Goal: Task Accomplishment & Management: Complete application form

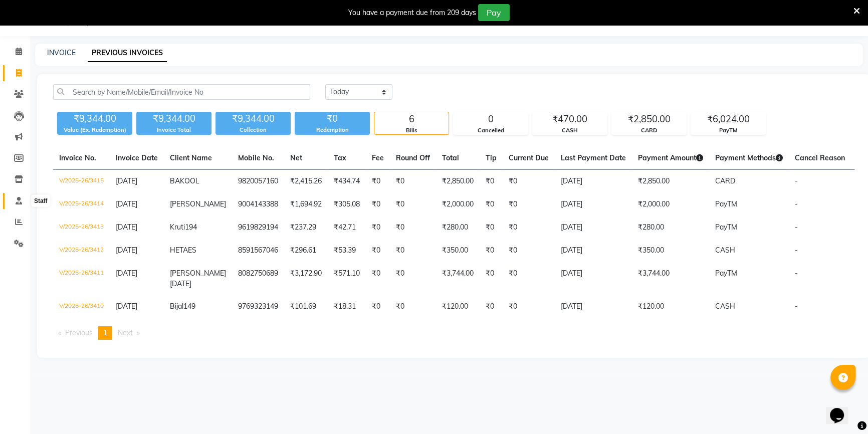
click at [17, 199] on icon at bounding box center [19, 201] width 7 height 8
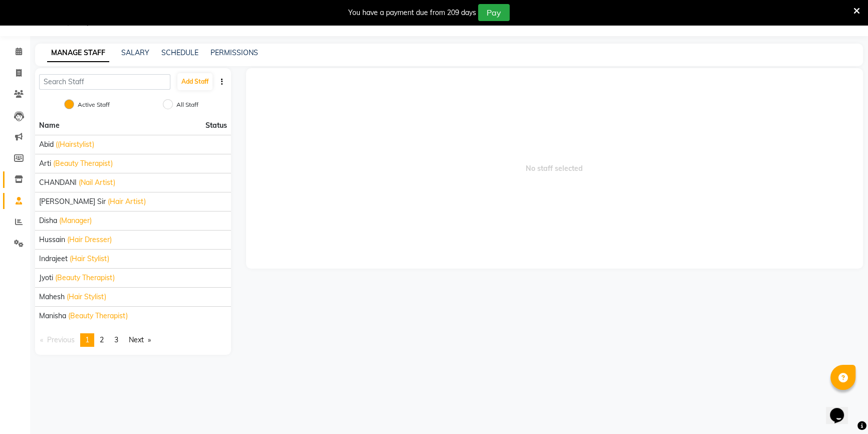
click at [11, 171] on link "Inventory" at bounding box center [15, 179] width 24 height 17
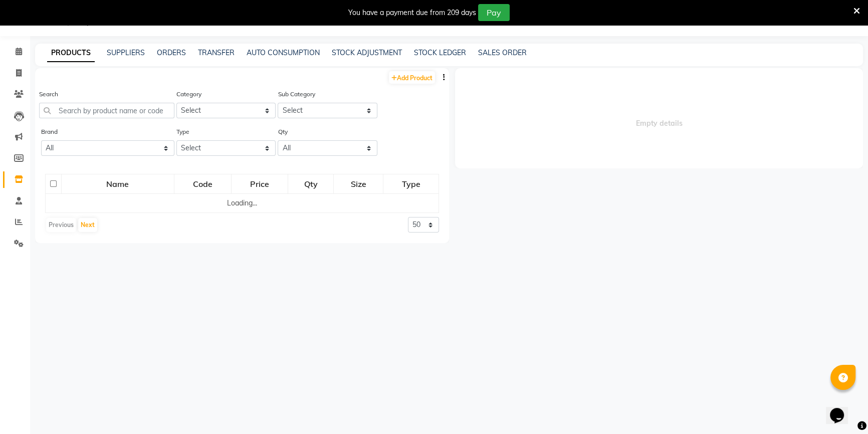
select select
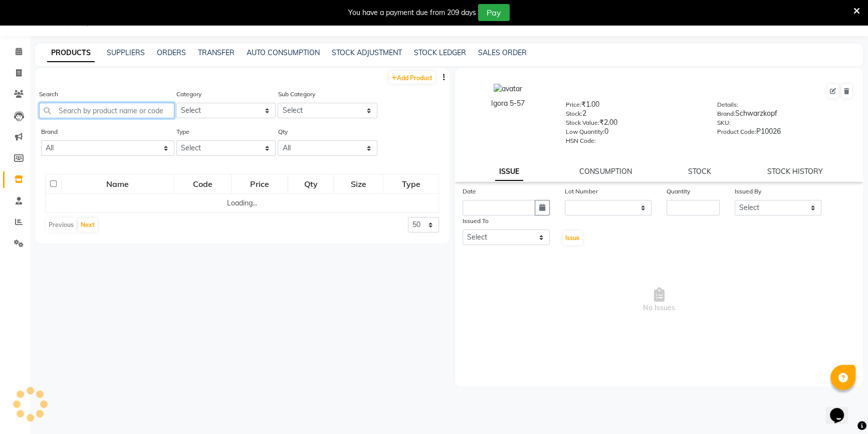
click at [123, 110] on input "text" at bounding box center [106, 111] width 135 height 16
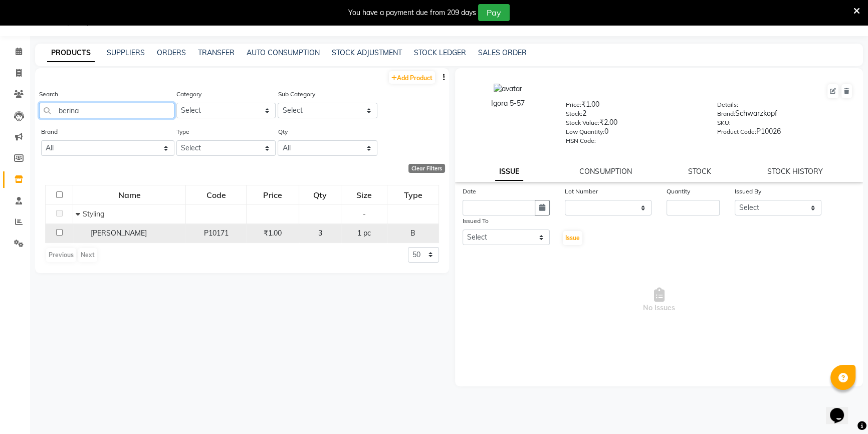
type input "berina"
click at [143, 227] on td "[PERSON_NAME]" at bounding box center [129, 232] width 113 height 19
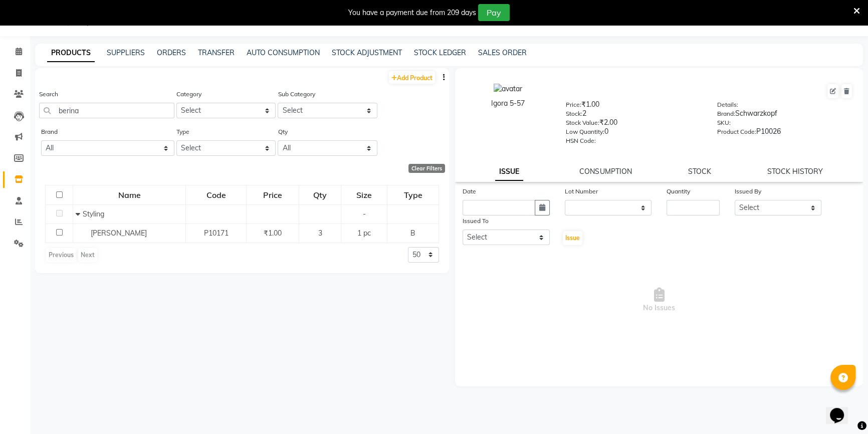
click at [712, 172] on div "ISSUE CONSUMPTION STOCK STOCK HISTORY" at bounding box center [659, 171] width 384 height 11
click at [702, 173] on link "STOCK" at bounding box center [699, 171] width 23 height 9
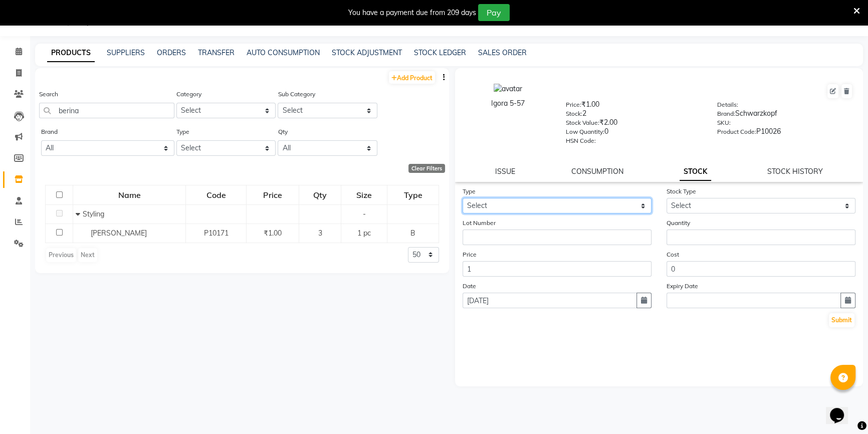
click at [558, 205] on select "Select In Out" at bounding box center [556, 206] width 189 height 16
select select "out"
click at [462, 200] on select "Select In Out" at bounding box center [556, 206] width 189 height 16
select select
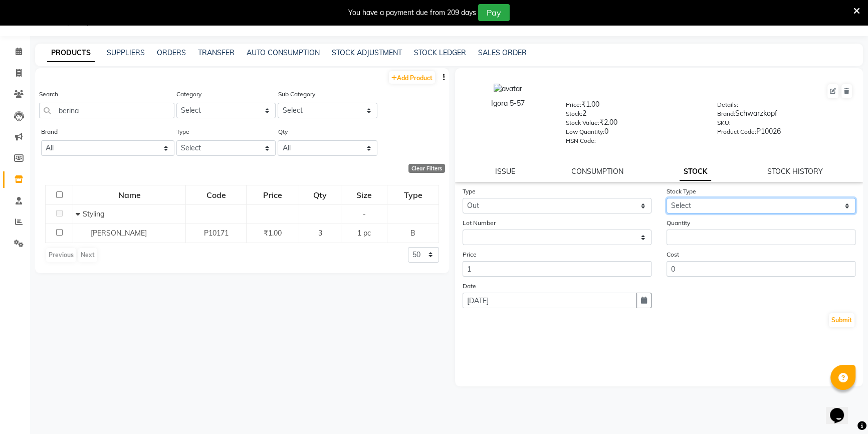
click at [720, 210] on select "Select Internal Use Damaged Expired Adjustment Return Other" at bounding box center [760, 206] width 189 height 16
select select "internal use"
click at [666, 200] on select "Select Internal Use Damaged Expired Adjustment Return Other" at bounding box center [760, 206] width 189 height 16
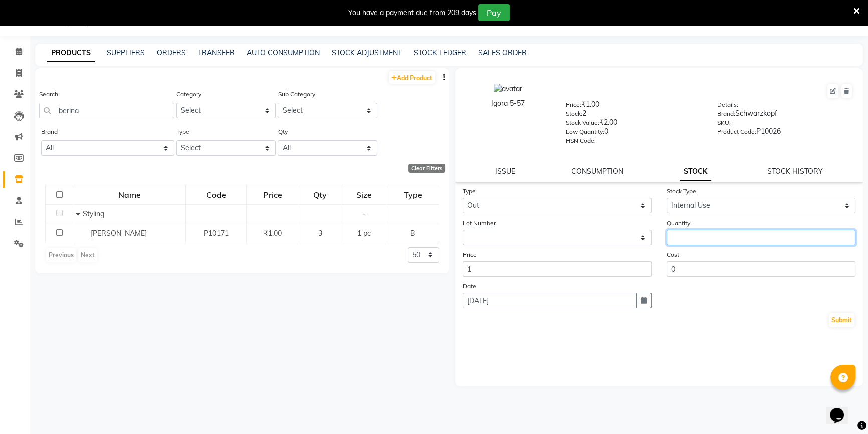
click at [698, 245] on input "number" at bounding box center [760, 237] width 189 height 16
type input "1"
click at [849, 327] on button "Submit" at bounding box center [842, 320] width 26 height 14
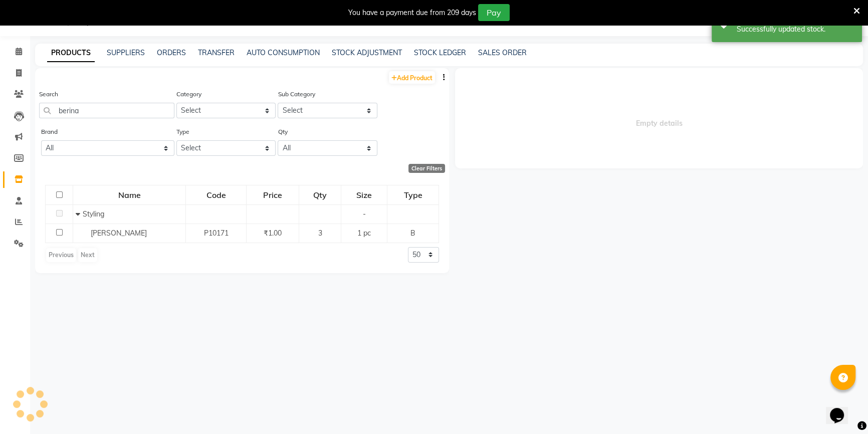
select select
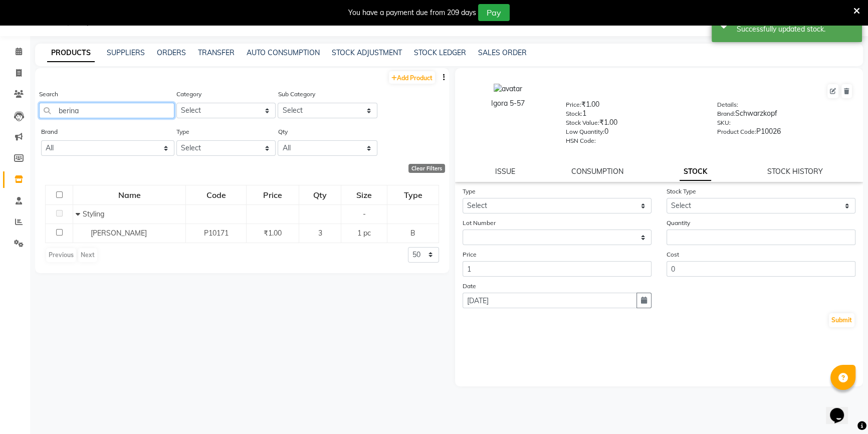
click at [57, 114] on input "berina" at bounding box center [106, 111] width 135 height 16
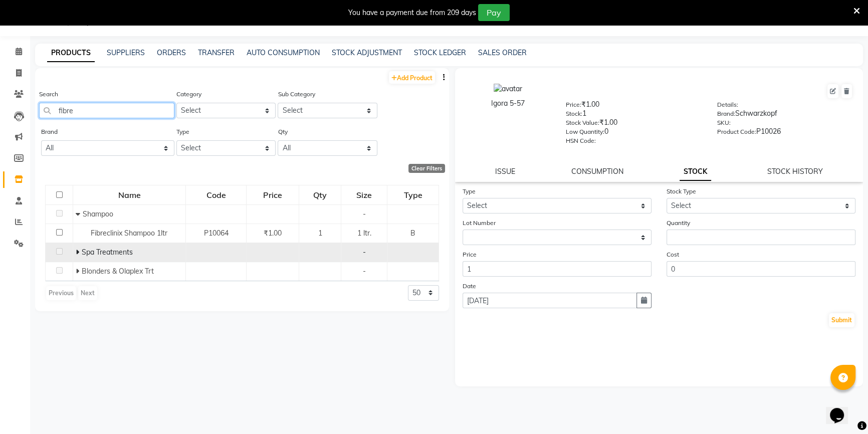
type input "fibre"
click at [79, 254] on icon at bounding box center [78, 251] width 4 height 7
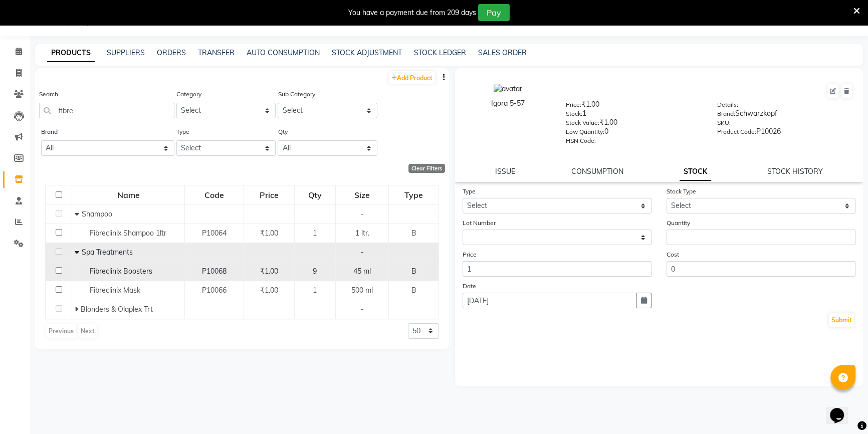
click at [115, 276] on span "Fibreclinix Boosters" at bounding box center [121, 270] width 63 height 9
select select
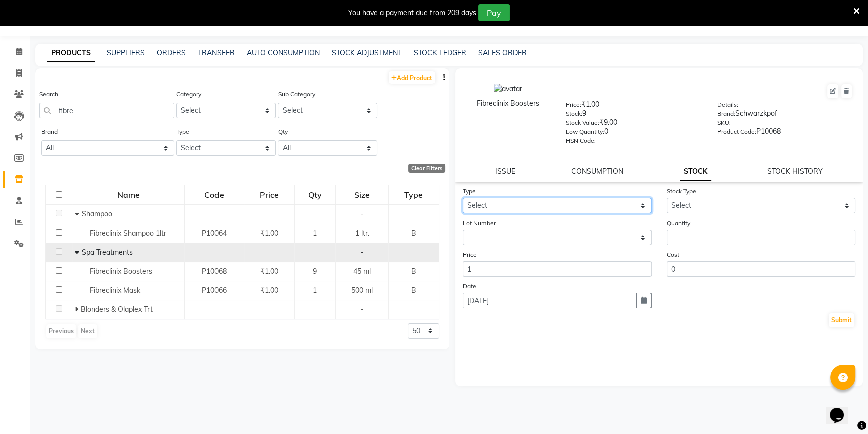
click at [604, 203] on select "Select In Out" at bounding box center [556, 206] width 189 height 16
select select "out"
click at [462, 200] on select "Select In Out" at bounding box center [556, 206] width 189 height 16
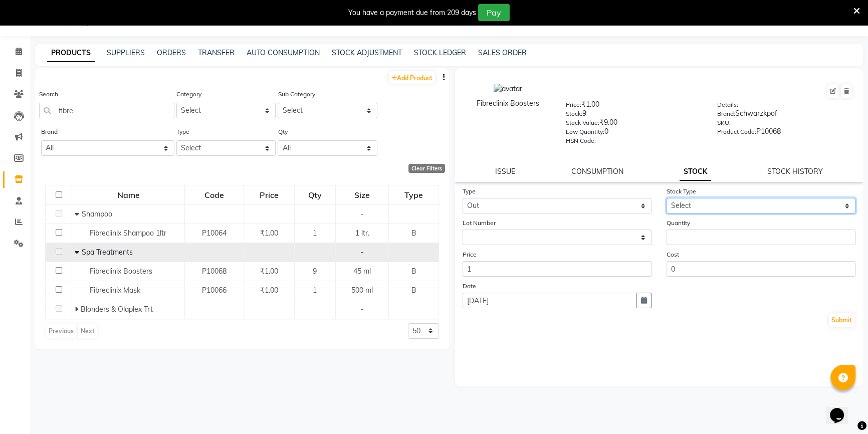
click at [707, 200] on select "Select Internal Use Damaged Expired Adjustment Return Other" at bounding box center [760, 206] width 189 height 16
select select "internal use"
click at [666, 200] on select "Select Internal Use Damaged Expired Adjustment Return Other" at bounding box center [760, 206] width 189 height 16
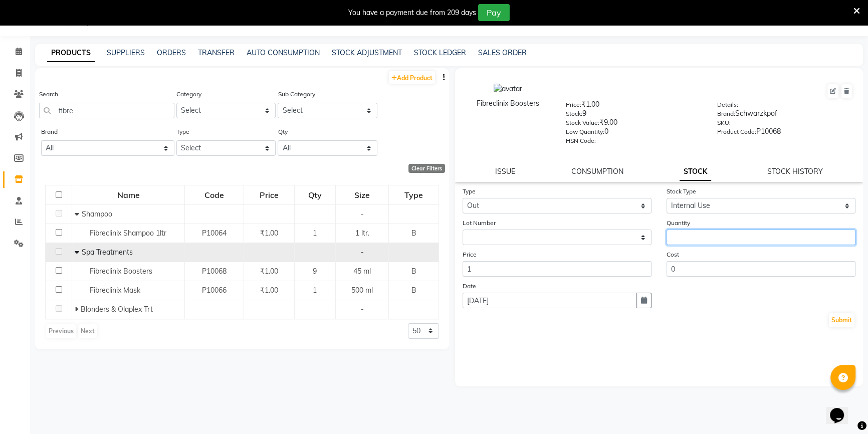
click at [679, 239] on input "number" at bounding box center [760, 237] width 189 height 16
type input "1"
click at [851, 326] on button "Submit" at bounding box center [842, 320] width 26 height 14
select select
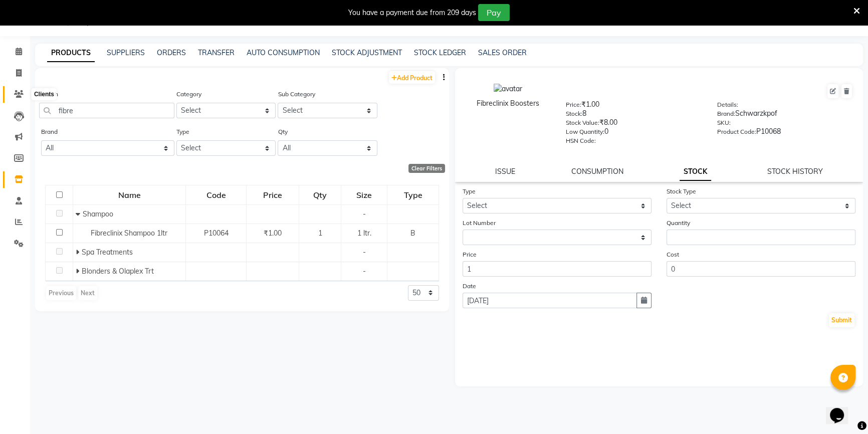
click at [22, 95] on icon at bounding box center [19, 94] width 10 height 8
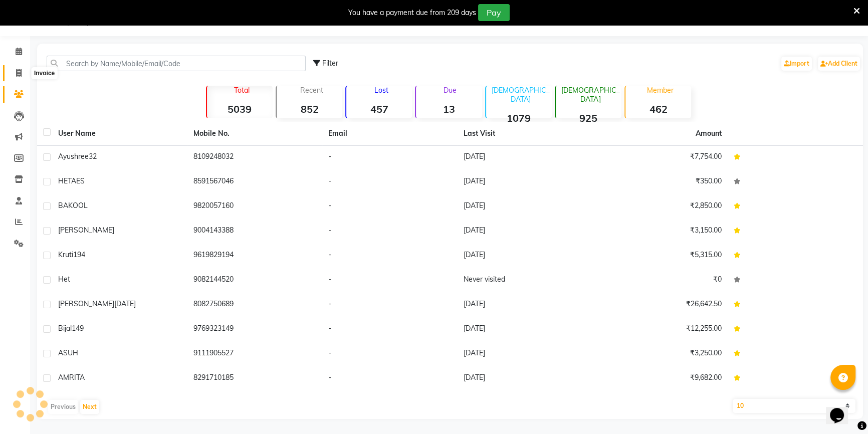
click at [14, 71] on span at bounding box center [19, 74] width 18 height 12
select select "service"
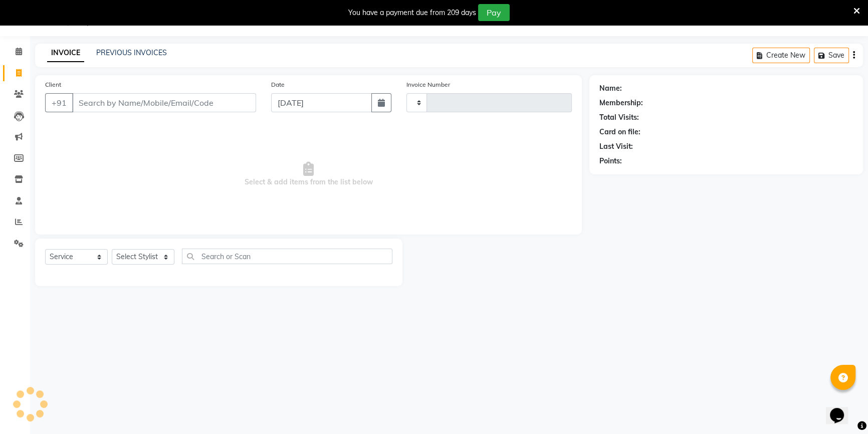
type input "3417"
select select "7658"
click at [104, 105] on input "Client" at bounding box center [164, 102] width 184 height 19
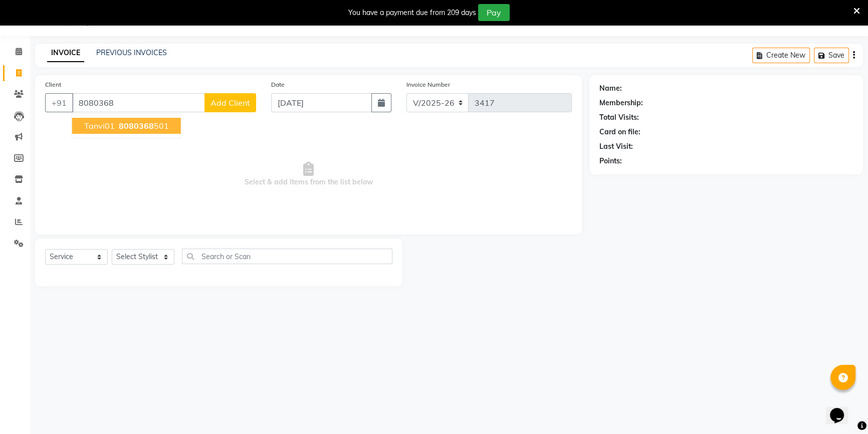
click at [112, 126] on span "Tanvi01" at bounding box center [99, 126] width 31 height 10
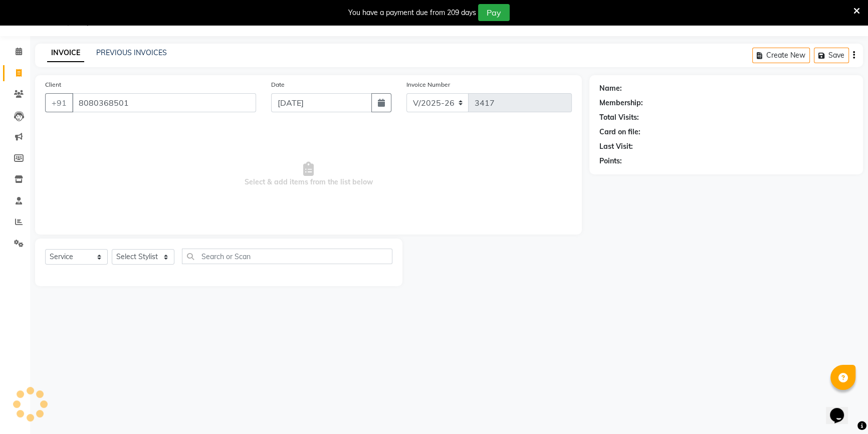
type input "8080368501"
select select "1: Object"
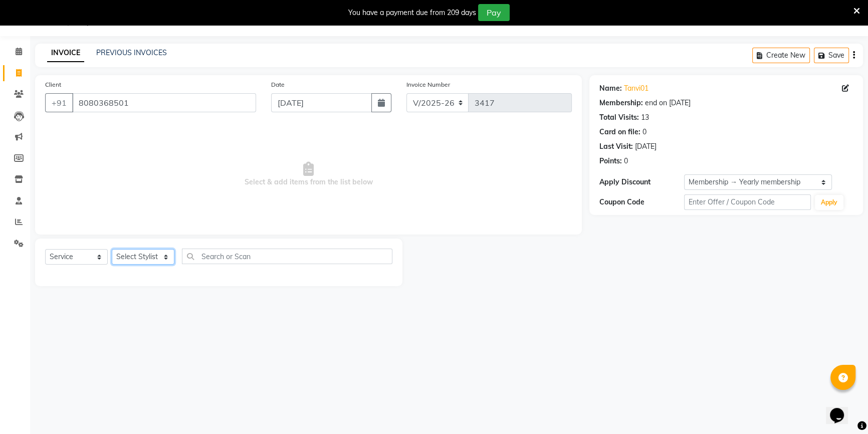
drag, startPoint x: 145, startPoint y: 249, endPoint x: 146, endPoint y: 256, distance: 7.2
click at [145, 250] on select "Select Stylist [PERSON_NAME] [PERSON_NAME] Sir Disha [PERSON_NAME] Jyoti Mahesh…" at bounding box center [143, 257] width 63 height 16
select select "67793"
click at [112, 249] on select "Select Stylist [PERSON_NAME] [PERSON_NAME] Sir Disha [PERSON_NAME] Jyoti Mahesh…" at bounding box center [143, 257] width 63 height 16
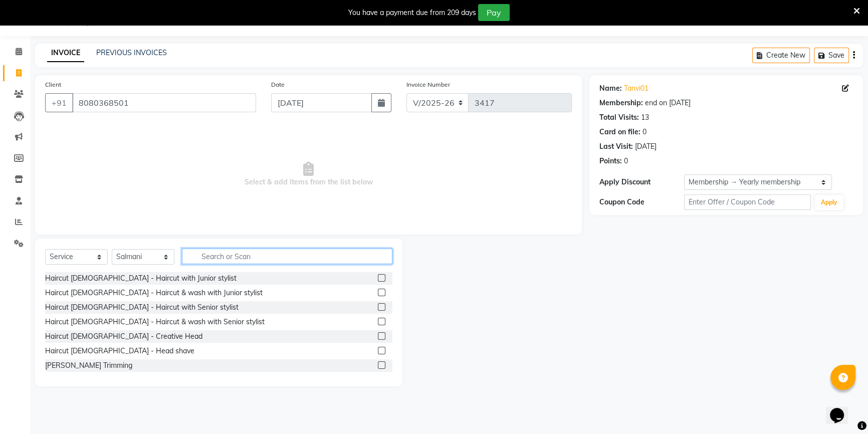
click at [209, 253] on input "text" at bounding box center [287, 256] width 210 height 16
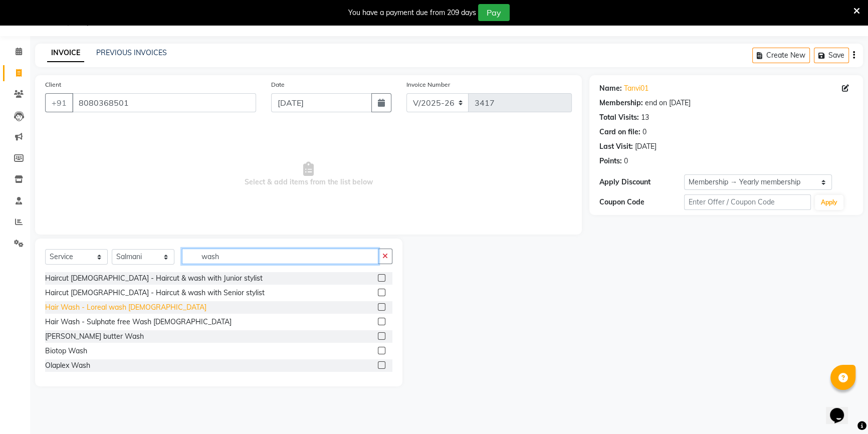
type input "wash"
click at [145, 312] on div "Hair Wash - Loreal wash [DEMOGRAPHIC_DATA]" at bounding box center [125, 307] width 161 height 11
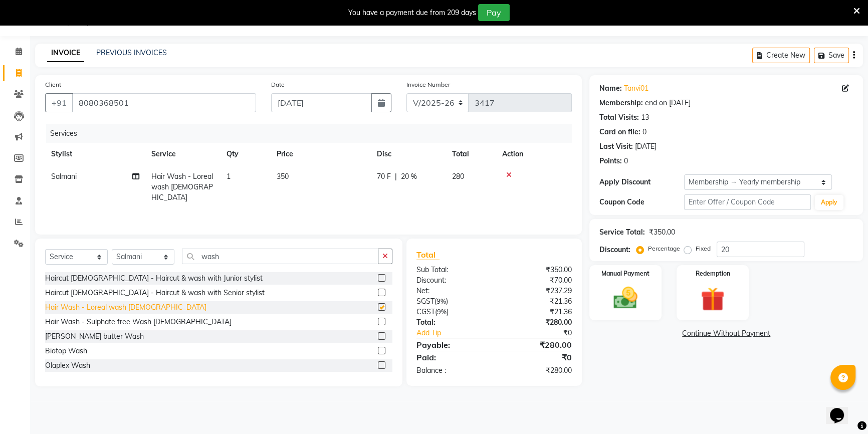
checkbox input "false"
click at [632, 306] on img at bounding box center [625, 298] width 41 height 29
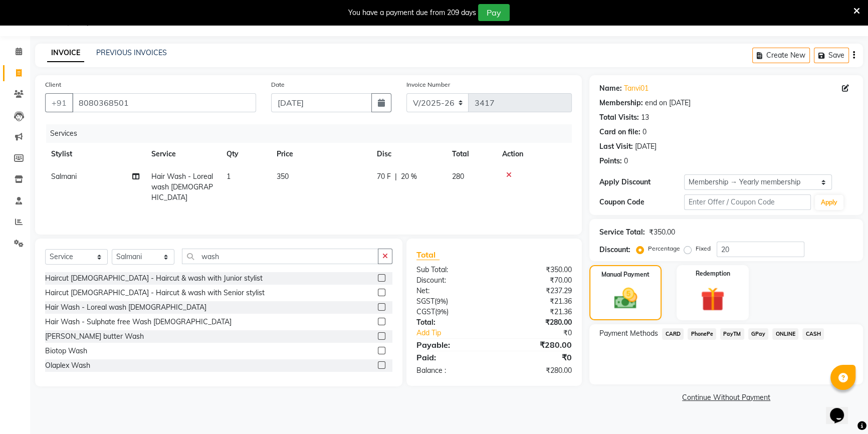
click at [814, 334] on span "CASH" at bounding box center [813, 334] width 22 height 12
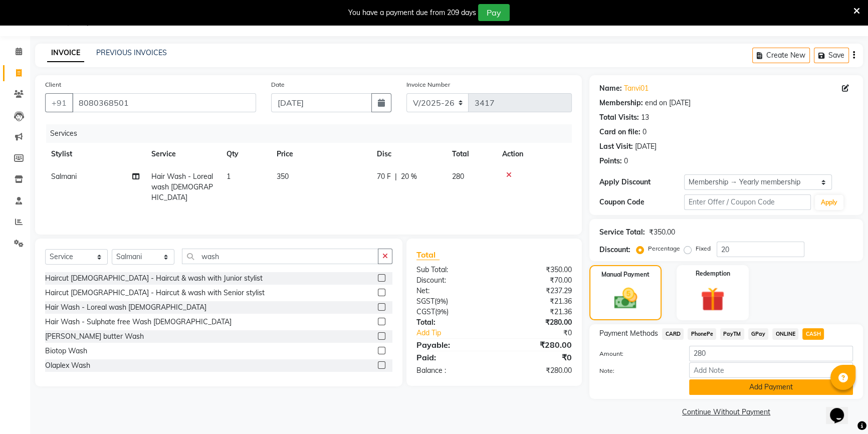
click at [801, 387] on button "Add Payment" at bounding box center [771, 387] width 164 height 16
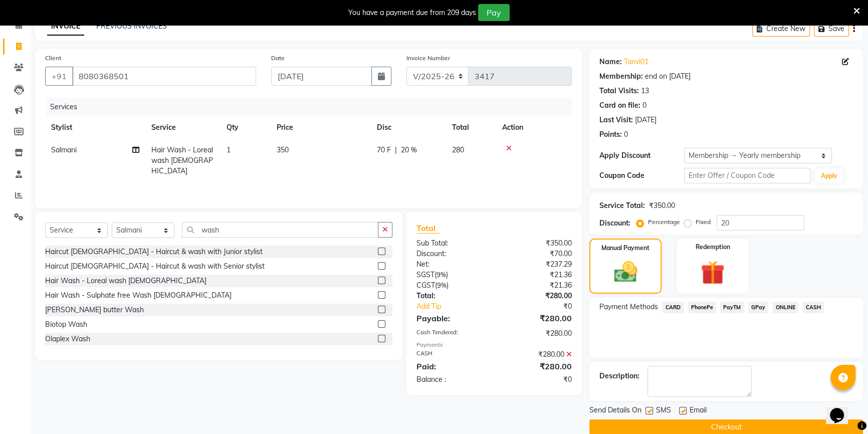
scroll to position [67, 0]
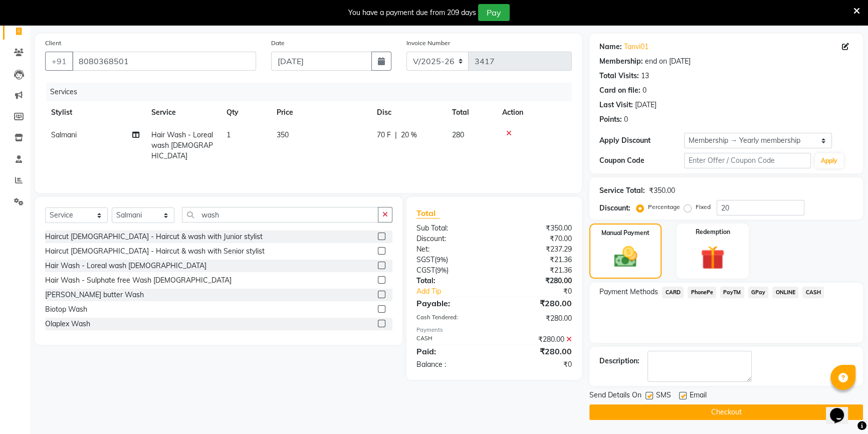
click at [683, 395] on label at bounding box center [683, 396] width 8 height 8
click at [683, 395] on input "checkbox" at bounding box center [682, 396] width 7 height 7
checkbox input "false"
click at [687, 417] on button "Checkout" at bounding box center [726, 412] width 274 height 16
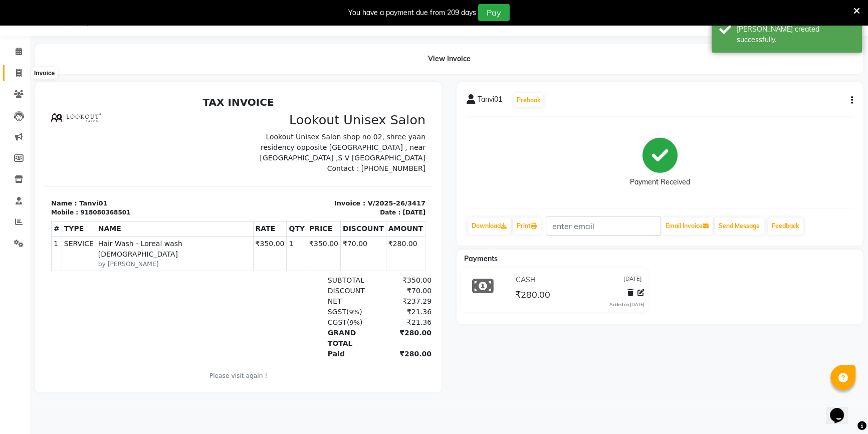
click at [13, 70] on span at bounding box center [19, 74] width 18 height 12
select select "7658"
select select "service"
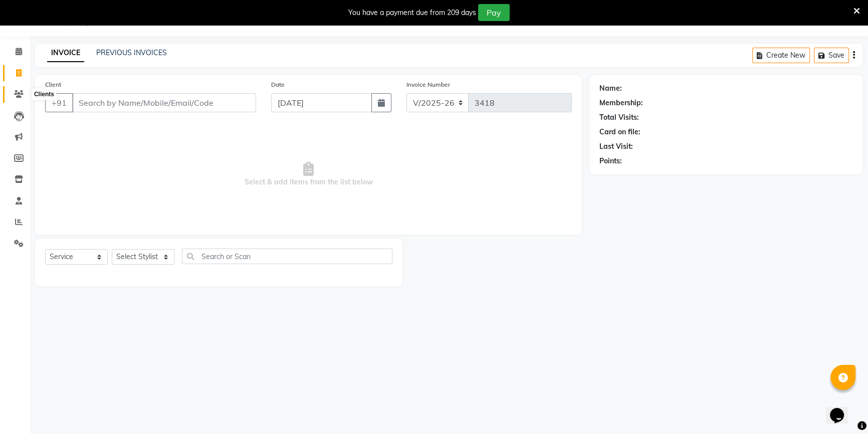
click at [15, 90] on span at bounding box center [19, 95] width 18 height 12
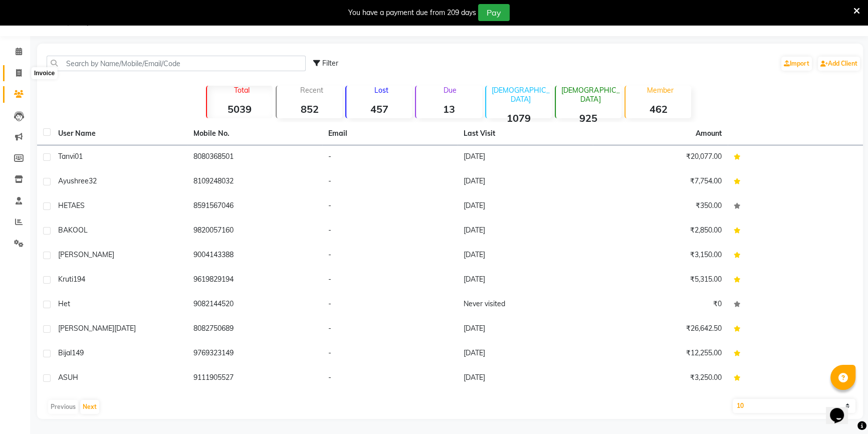
click at [20, 73] on icon at bounding box center [19, 73] width 6 height 8
select select "7658"
select select "service"
